Goal: Task Accomplishment & Management: Manage account settings

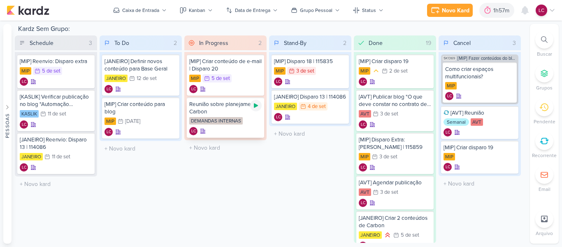
click at [258, 105] on icon at bounding box center [256, 105] width 4 height 5
click at [483, 9] on div "1h57m" at bounding box center [491, 10] width 19 height 9
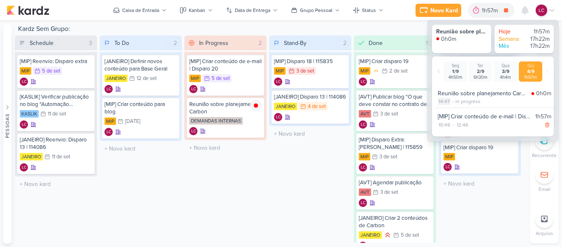
click at [447, 101] on div "14:47" at bounding box center [444, 101] width 13 height 7
select select "14"
click at [455, 109] on select "00 01 02 03 04 05 06 07 08 09 10 11 12 13 14 15 16 17 18 19 20 21 22 23 24 25 2…" at bounding box center [459, 112] width 12 height 10
click at [453, 107] on select "00 01 02 03 04 05 06 07 08 09 10 11 12 13 14 15 16 17 18 19 20 21 22 23 24 25 2…" at bounding box center [459, 112] width 12 height 10
click at [461, 112] on select "00 01 02 03 04 05 06 07 08 09 10 11 12 13 14 15 16 17 18 19 20 21 22 23 24 25 2…" at bounding box center [459, 112] width 12 height 10
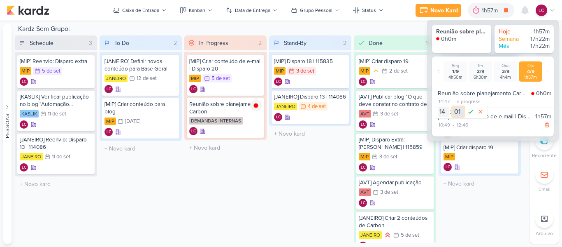
select select "0"
click at [453, 107] on select "00 01 02 03 04 05 06 07 08 09 10 11 12 13 14 15 16 17 18 19 20 21 22 23 24 25 2…" at bounding box center [459, 112] width 12 height 10
click at [471, 111] on icon at bounding box center [471, 112] width 10 height 10
click at [256, 109] on div at bounding box center [256, 106] width 12 height 12
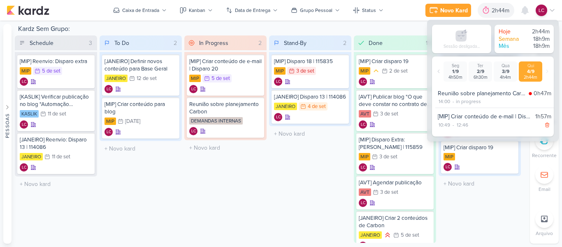
click at [255, 173] on div "In Progress 2 Mover Para Esquerda Mover Para Direita [GEOGRAPHIC_DATA] [MIP] Cr…" at bounding box center [225, 138] width 82 height 207
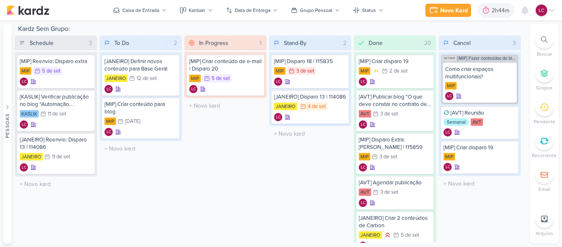
click at [540, 144] on div at bounding box center [545, 141] width 18 height 18
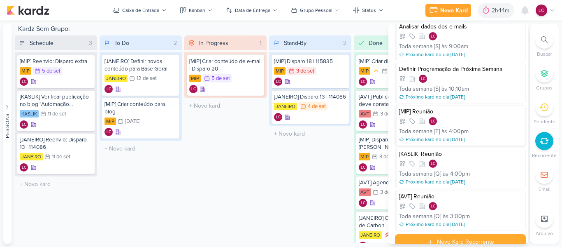
scroll to position [34, 0]
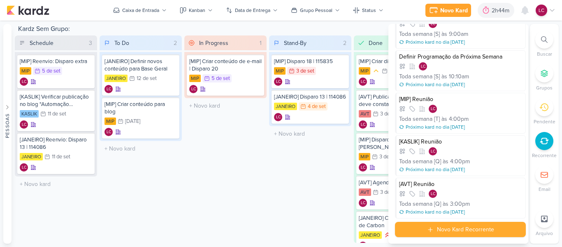
click at [295, 185] on div "Stand-By 2 Mover Para Esquerda Mover Para Direita [GEOGRAPHIC_DATA] [MIP] Dispa…" at bounding box center [310, 138] width 82 height 207
